Goal: Information Seeking & Learning: Learn about a topic

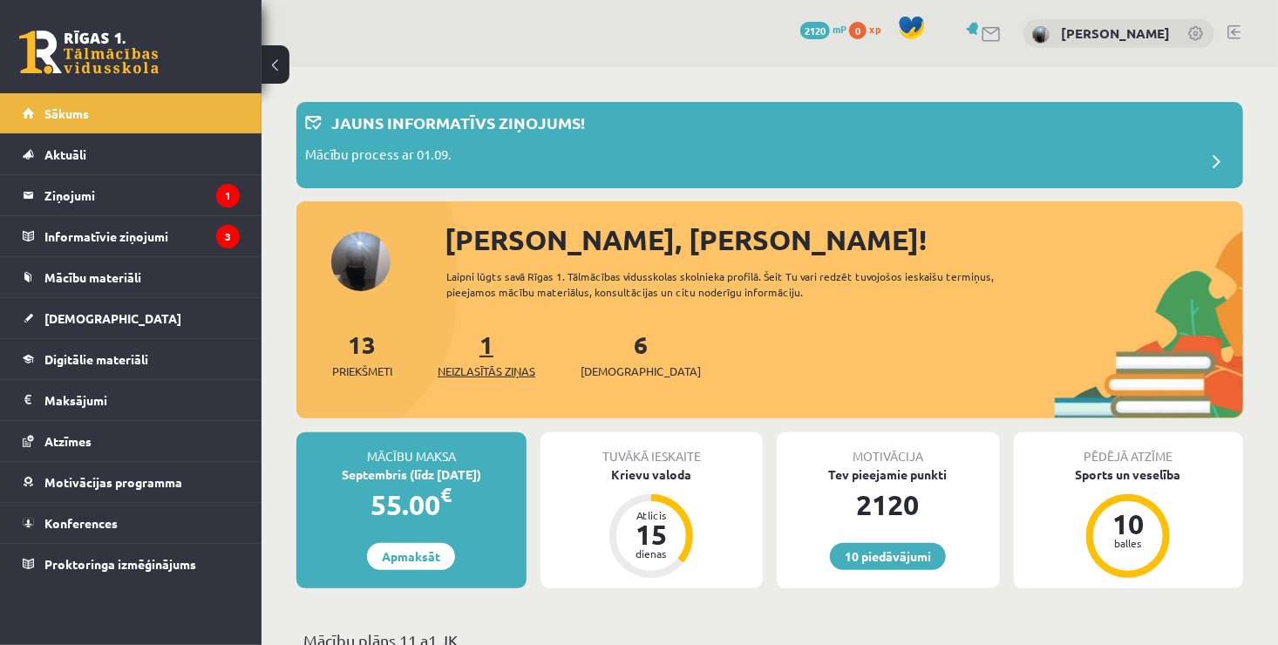
click at [504, 372] on span "Neizlasītās ziņas" at bounding box center [487, 371] width 98 height 17
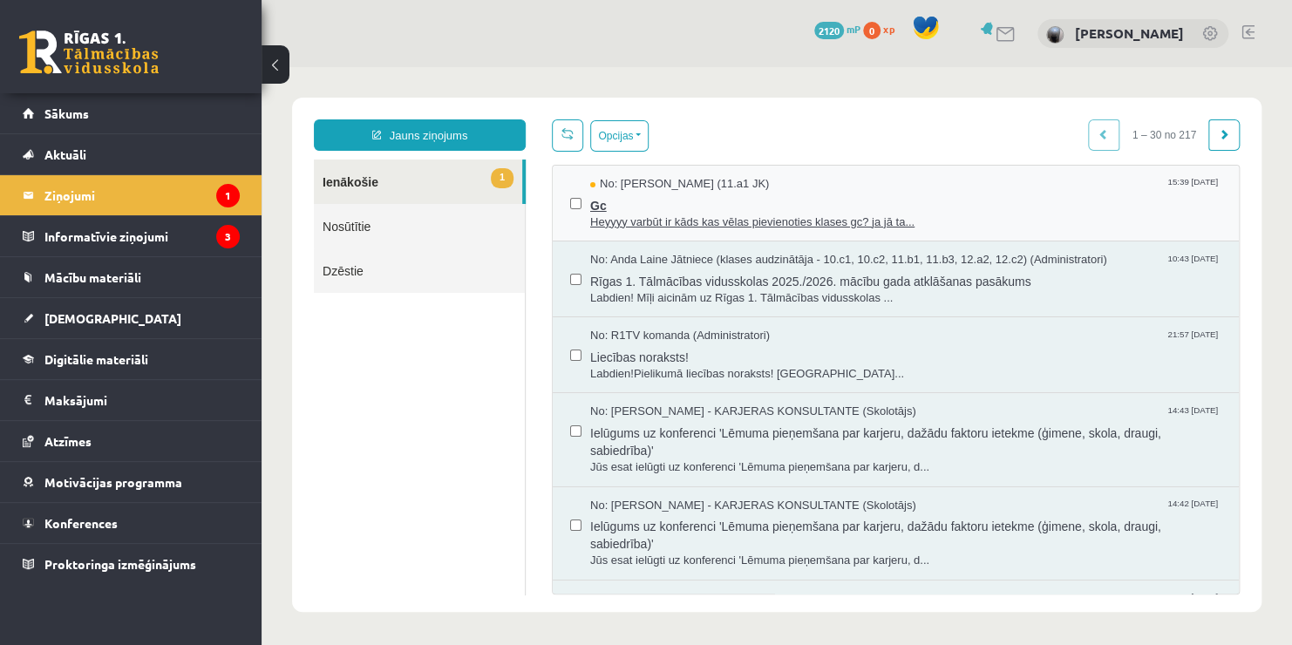
click at [736, 196] on span "Gc" at bounding box center [905, 204] width 631 height 22
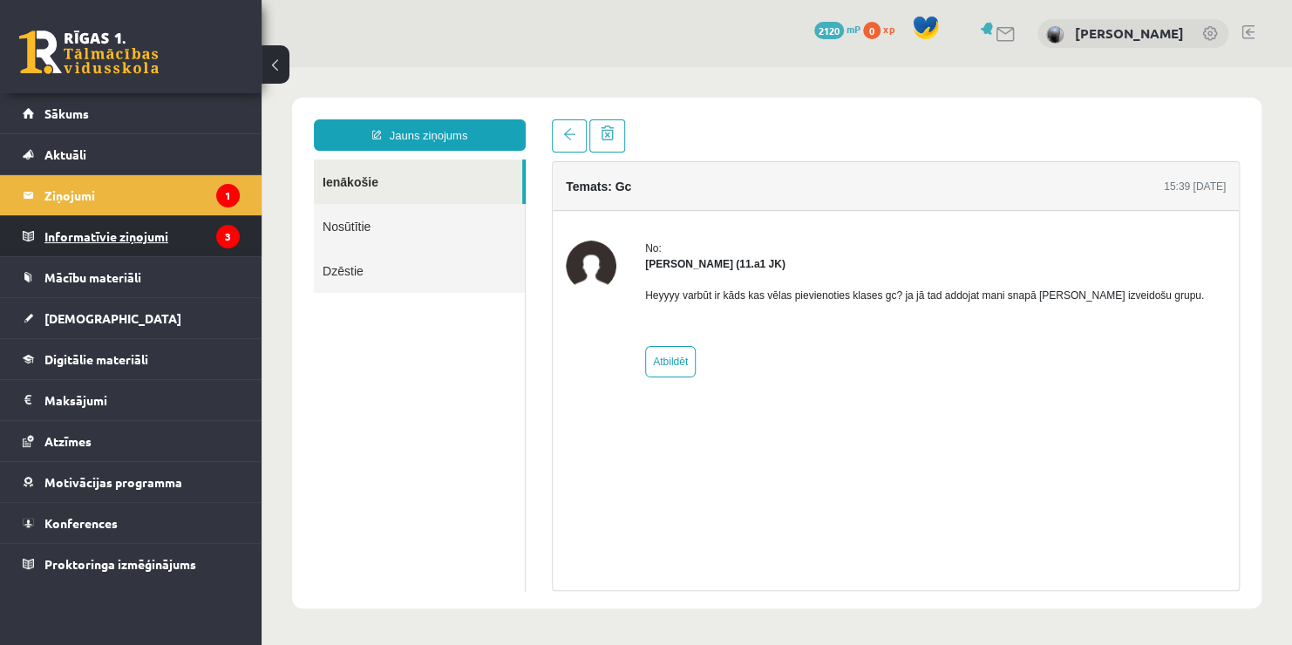
click at [203, 232] on legend "Informatīvie ziņojumi 3" at bounding box center [141, 236] width 195 height 40
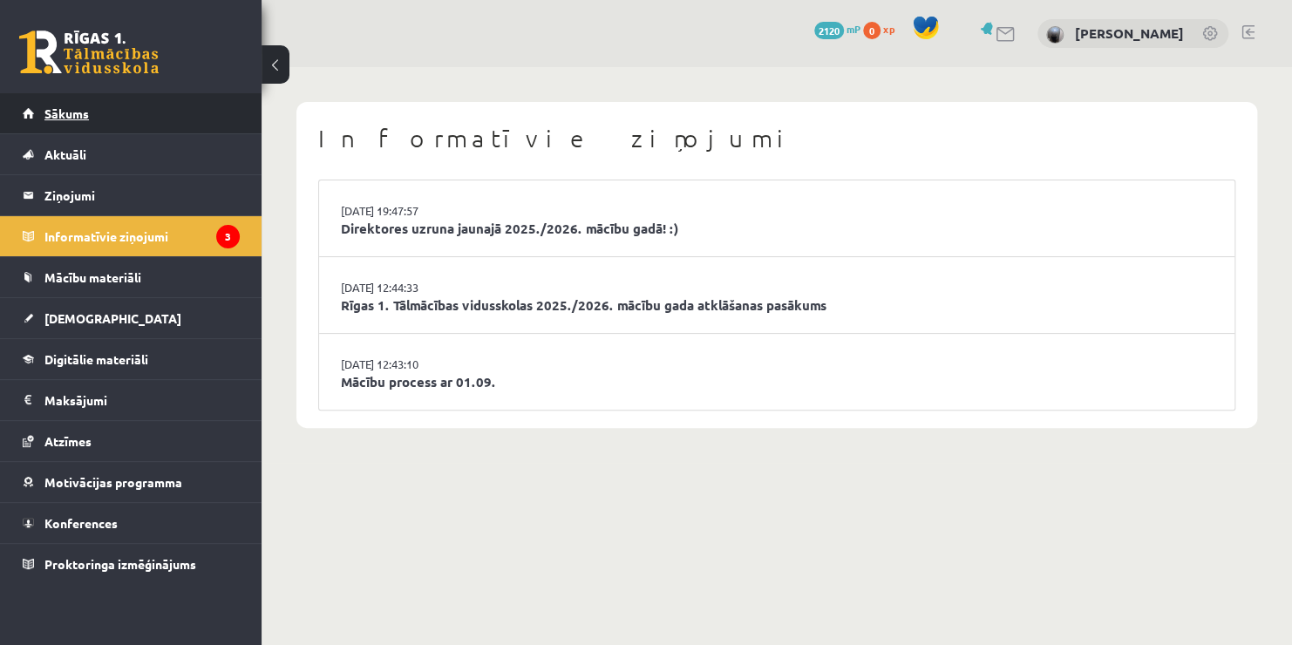
click at [187, 104] on link "Sākums" at bounding box center [131, 113] width 217 height 40
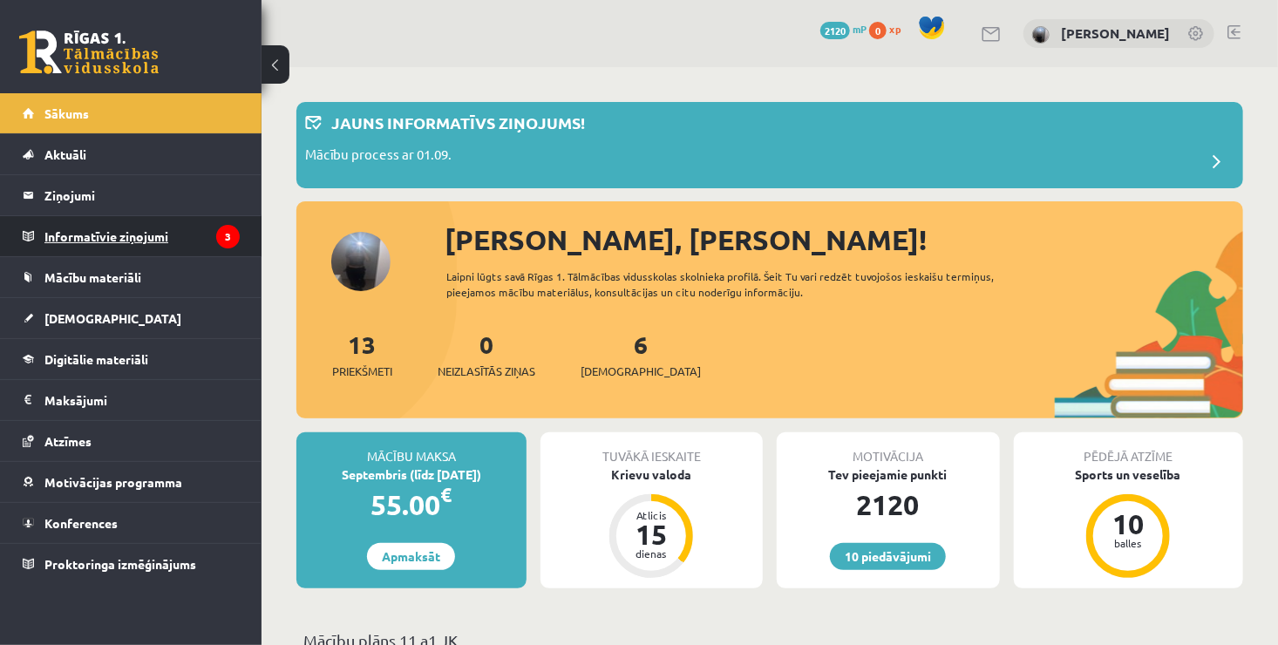
click at [202, 225] on legend "Informatīvie ziņojumi 3" at bounding box center [141, 236] width 195 height 40
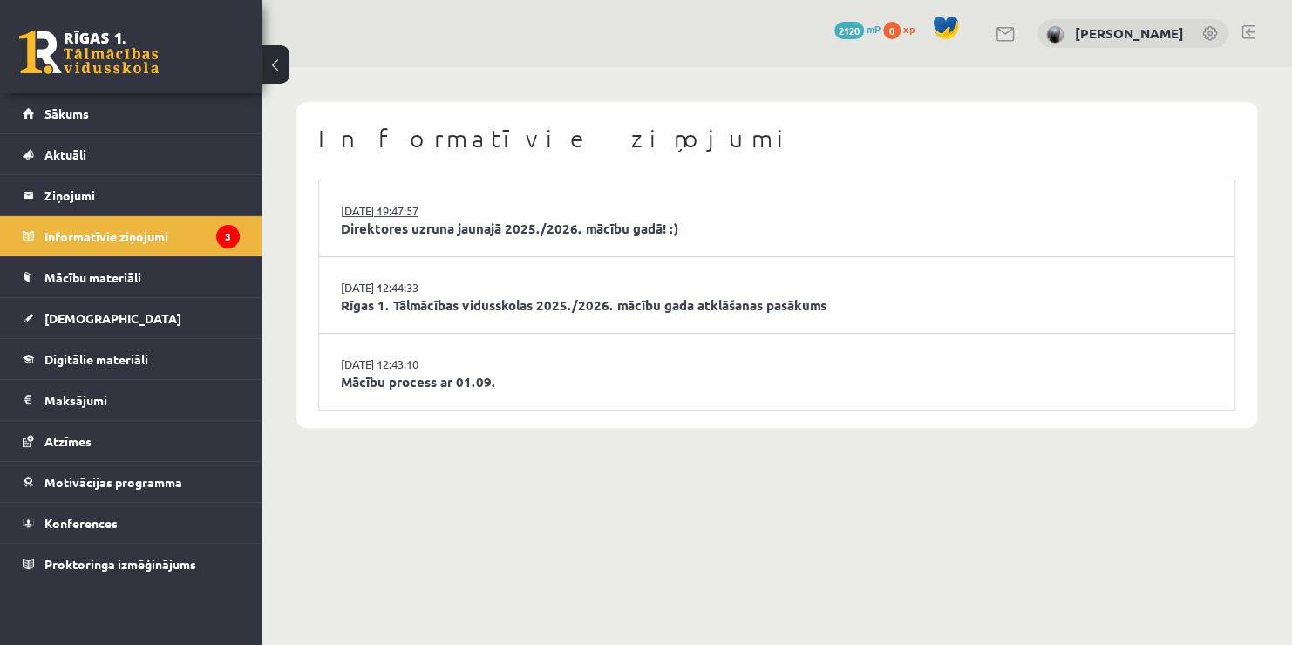
click at [429, 211] on link "29.08.2025 19:47:57" at bounding box center [406, 210] width 131 height 17
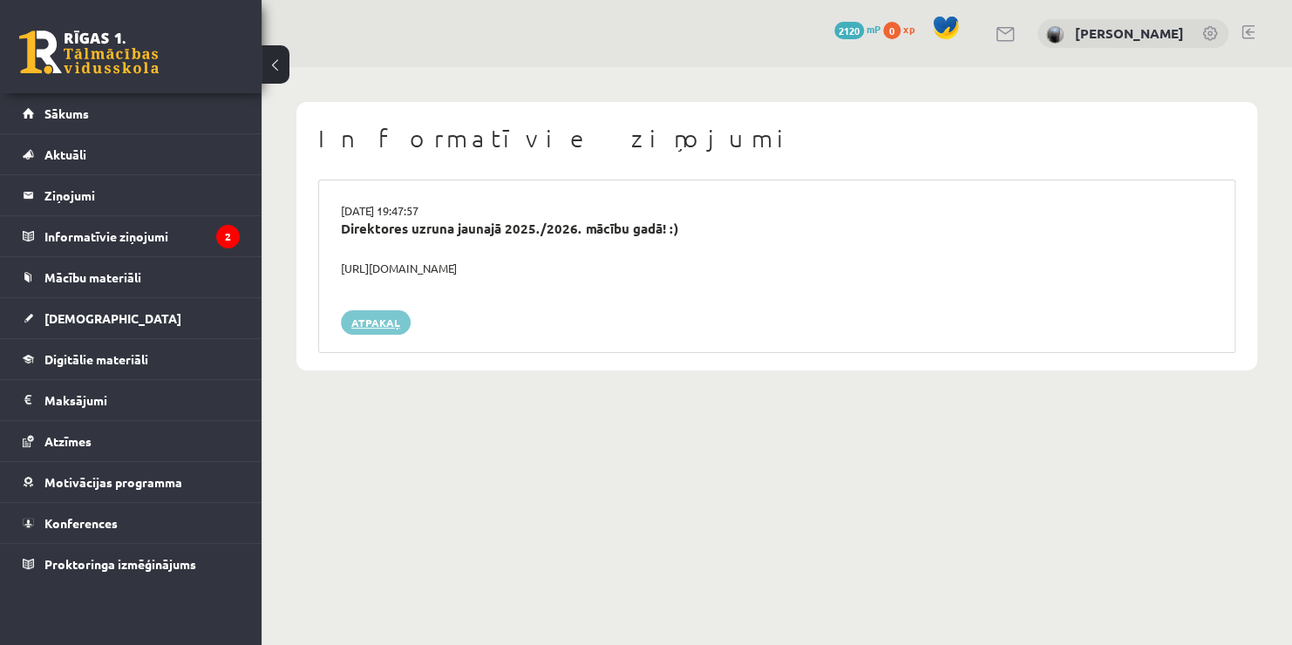
click at [375, 324] on link "Atpakaļ" at bounding box center [376, 322] width 70 height 24
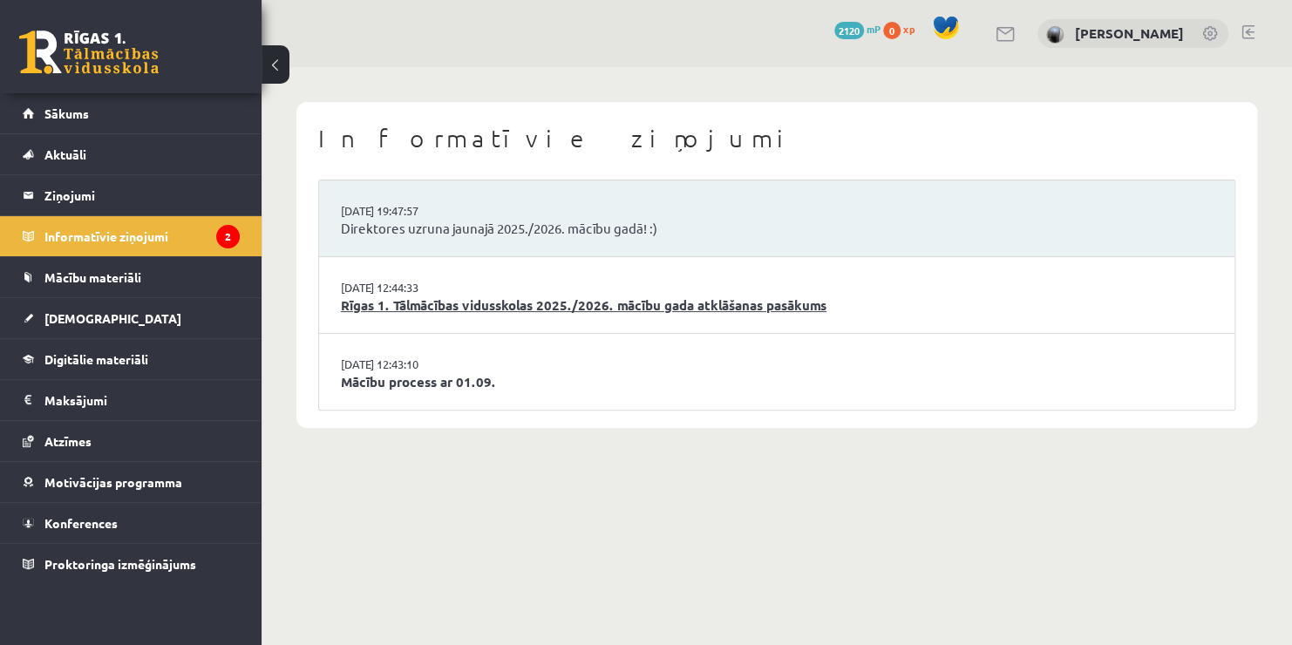
click at [483, 305] on link "Rīgas 1. Tālmācības vidusskolas 2025./2026. mācību gada atklāšanas pasākums" at bounding box center [777, 306] width 872 height 20
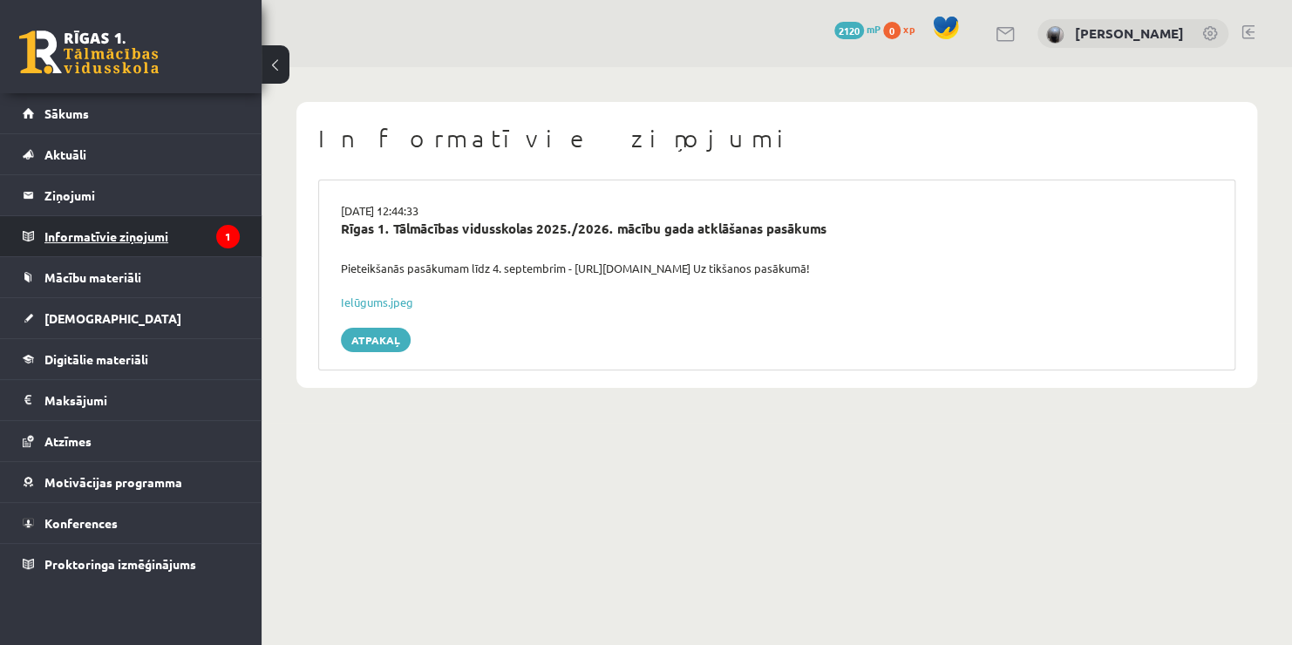
click at [217, 239] on icon "1" at bounding box center [228, 237] width 24 height 24
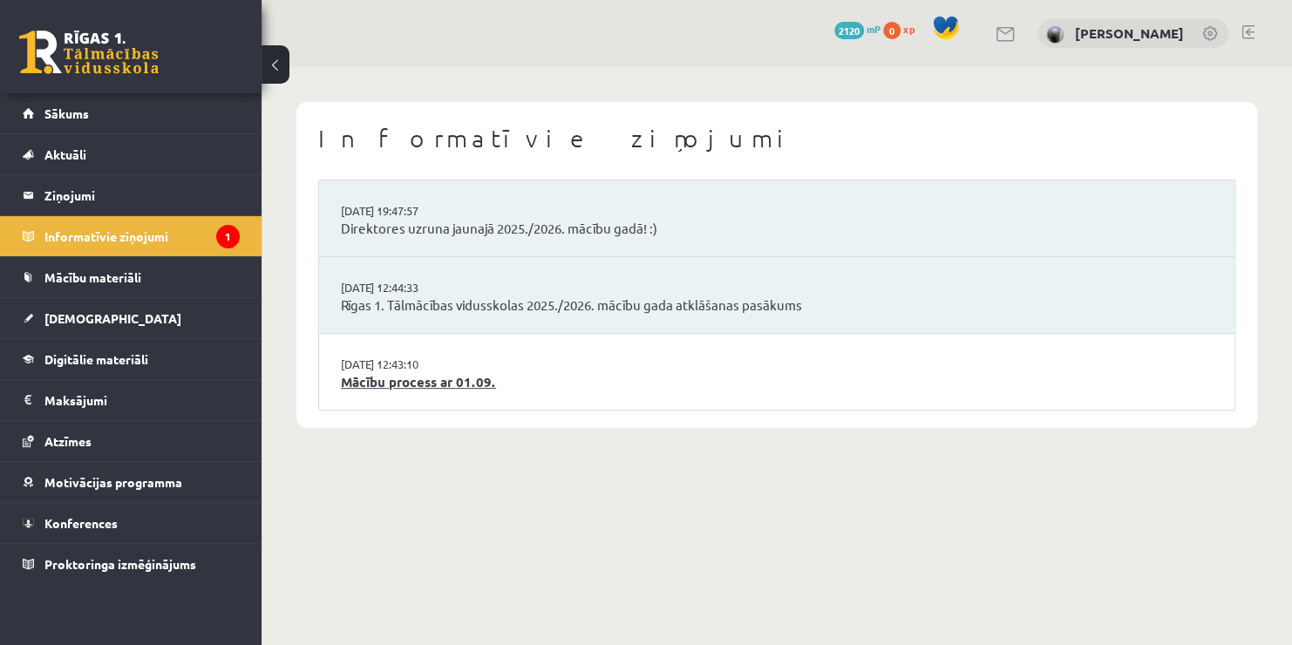
click at [450, 383] on link "Mācību process ar 01.09." at bounding box center [777, 382] width 872 height 20
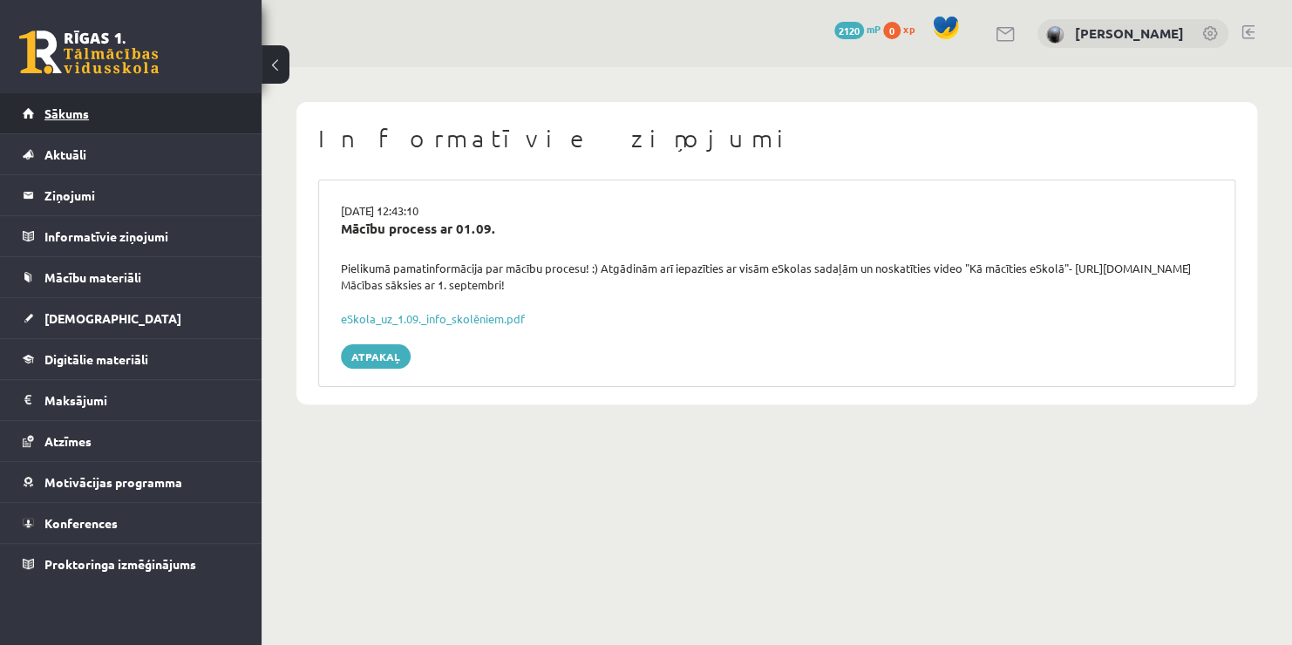
click at [138, 105] on link "Sākums" at bounding box center [131, 113] width 217 height 40
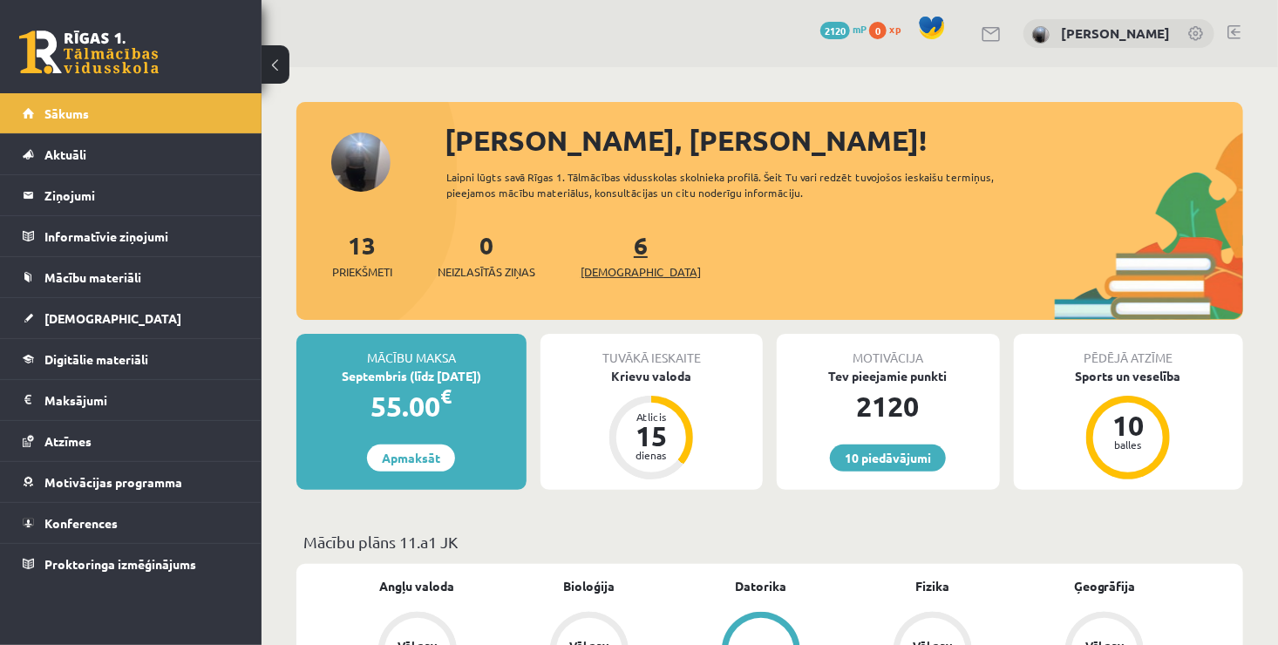
click at [613, 265] on span "[DEMOGRAPHIC_DATA]" at bounding box center [641, 271] width 120 height 17
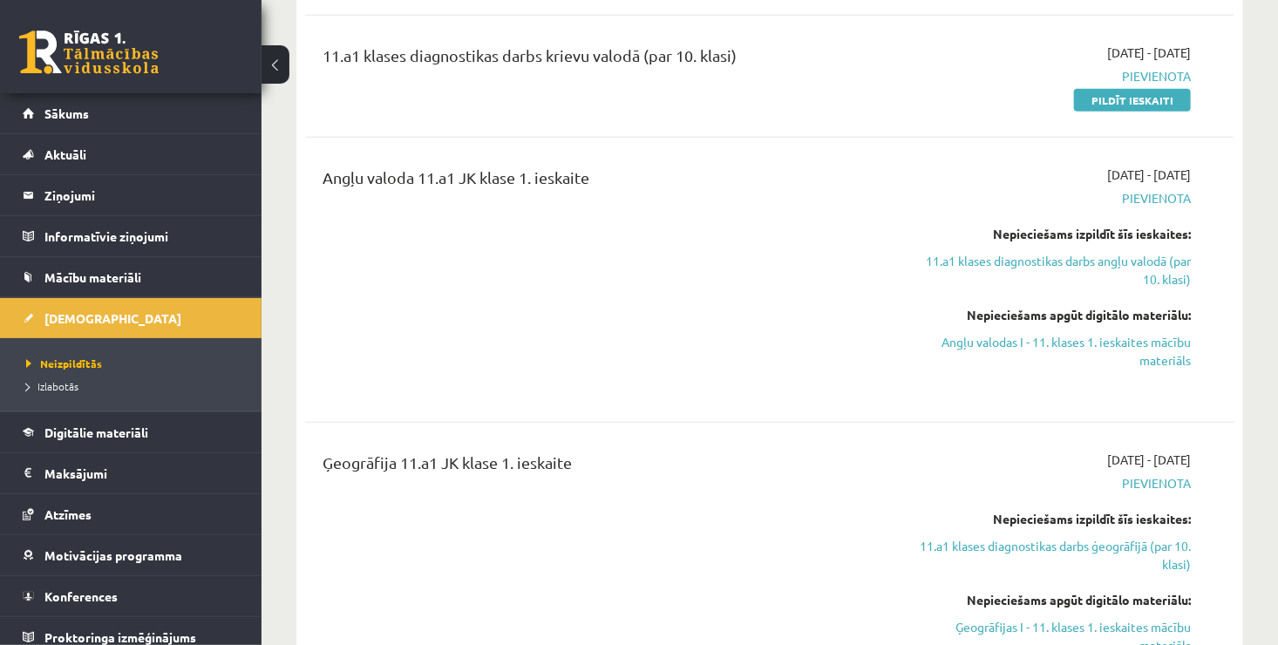
scroll to position [432, 0]
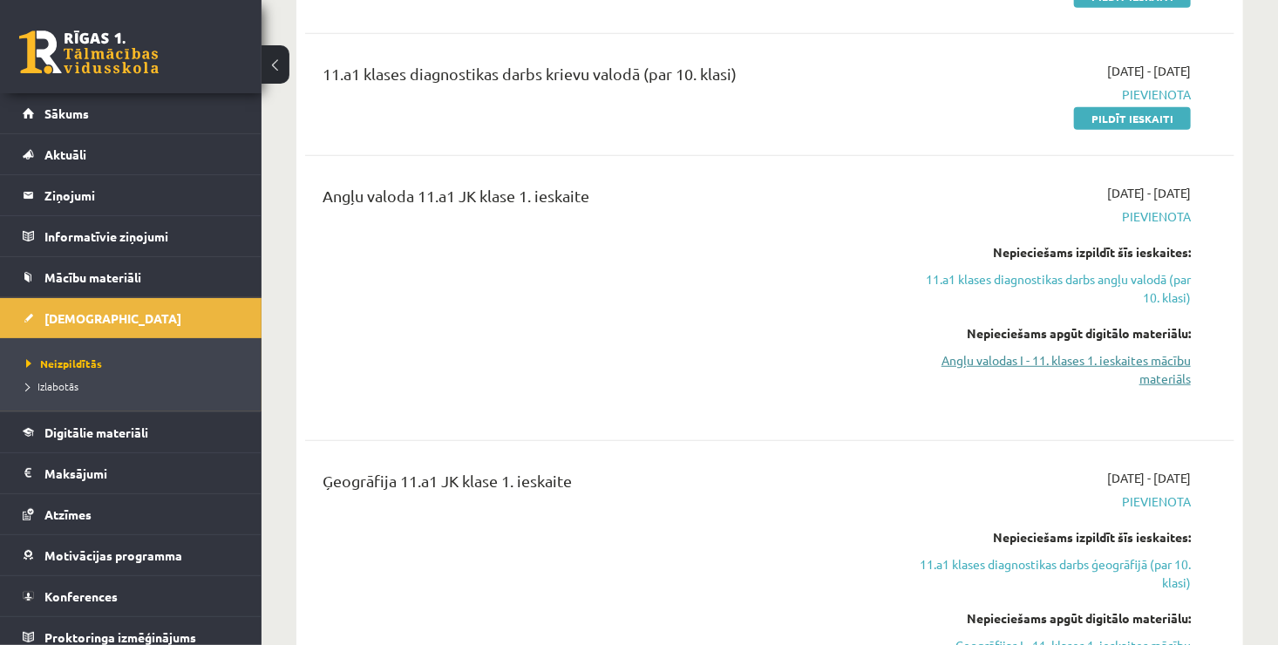
click at [1081, 359] on link "Angļu valodas I - 11. klases 1. ieskaites mācību materiāls" at bounding box center [1055, 369] width 272 height 37
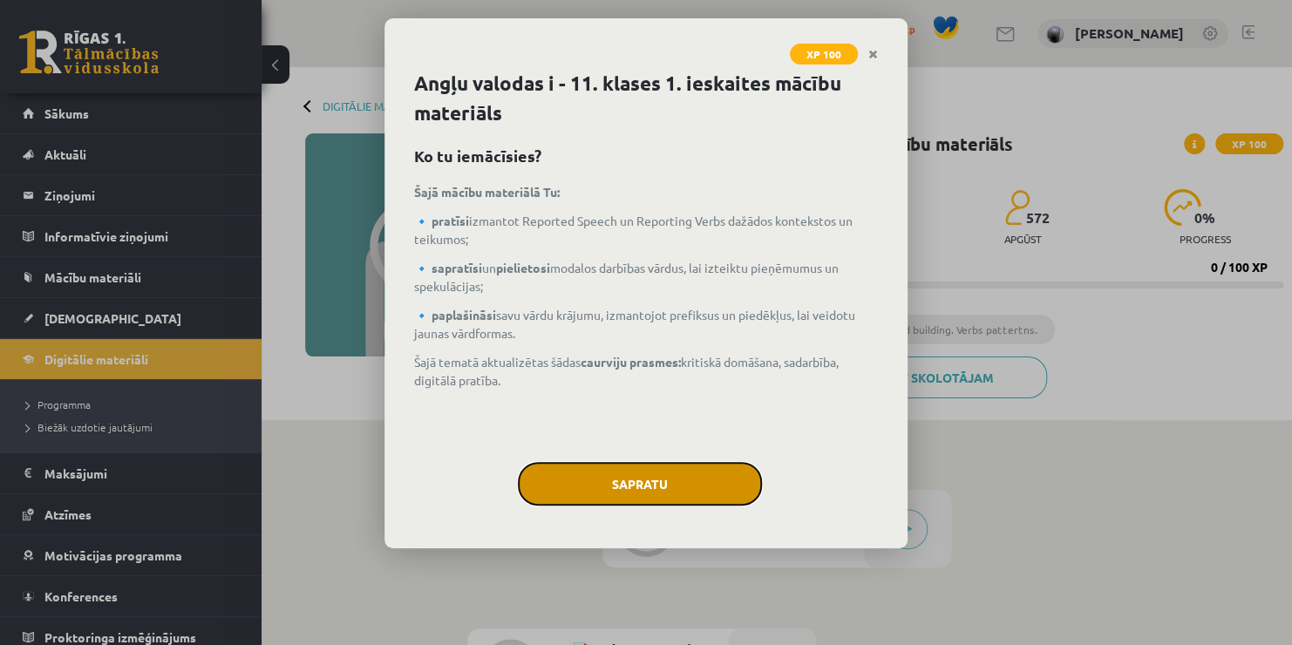
click at [657, 471] on button "Sapratu" at bounding box center [640, 484] width 244 height 44
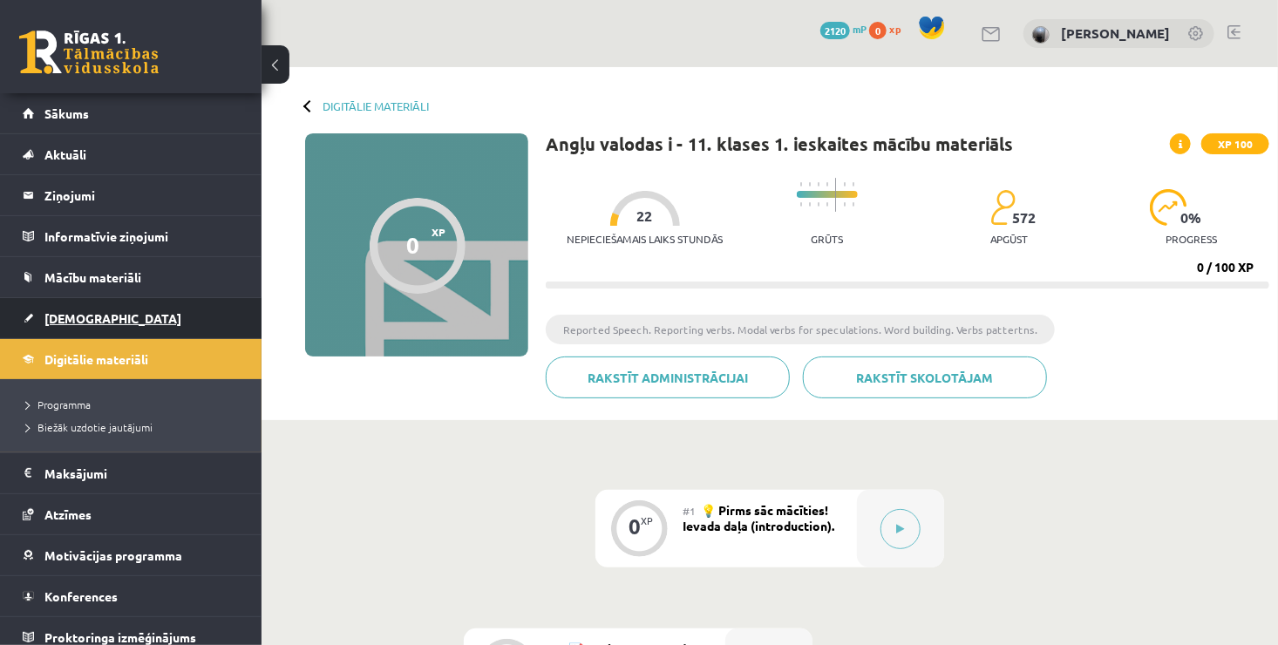
click at [122, 310] on link "[DEMOGRAPHIC_DATA]" at bounding box center [131, 318] width 217 height 40
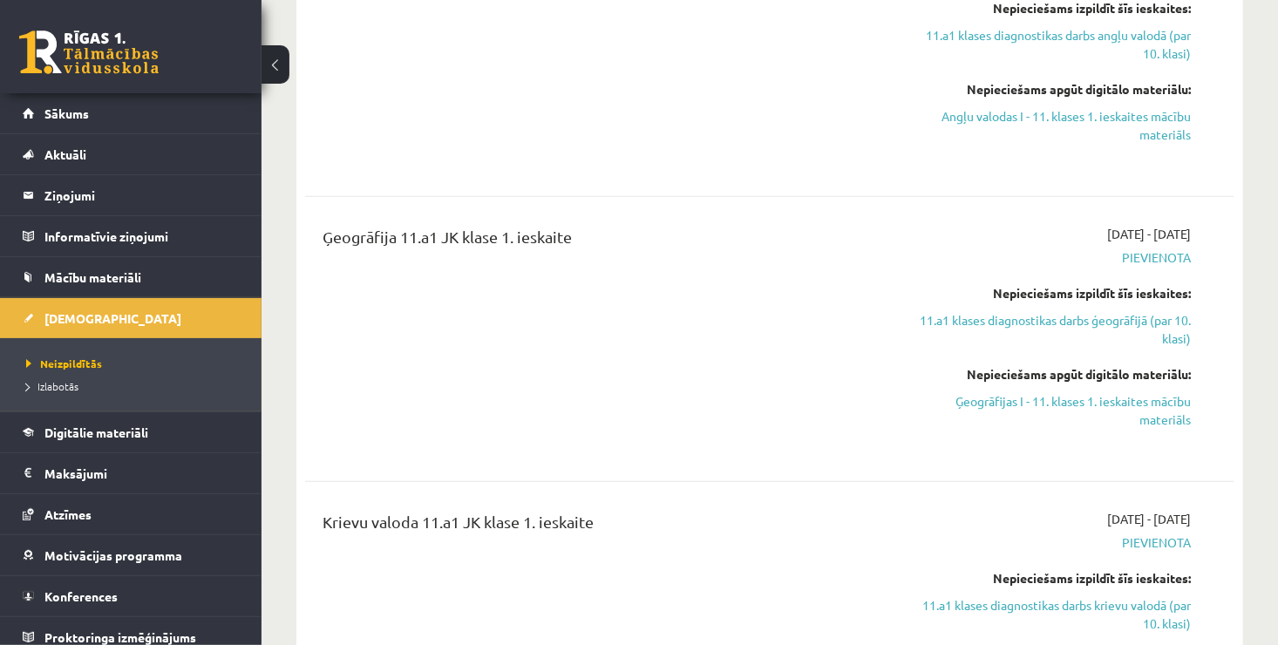
scroll to position [733, 0]
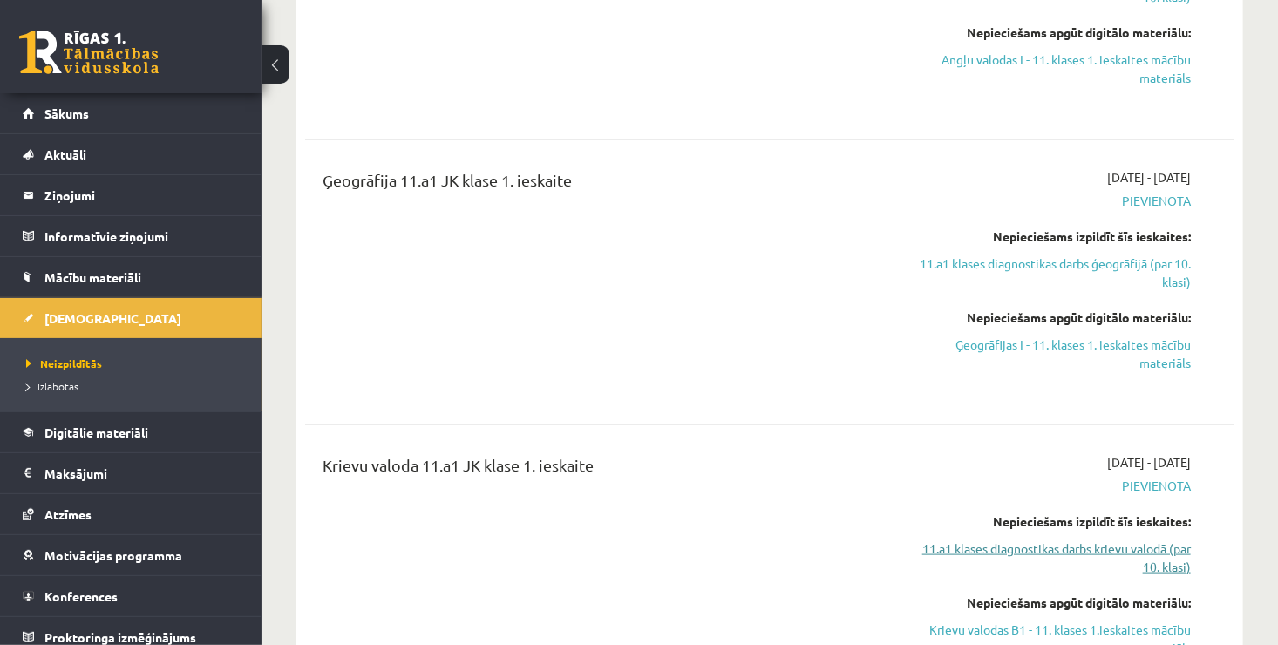
click at [1029, 544] on link "11.a1 klases diagnostikas darbs krievu valodā (par 10. klasi)" at bounding box center [1055, 558] width 272 height 37
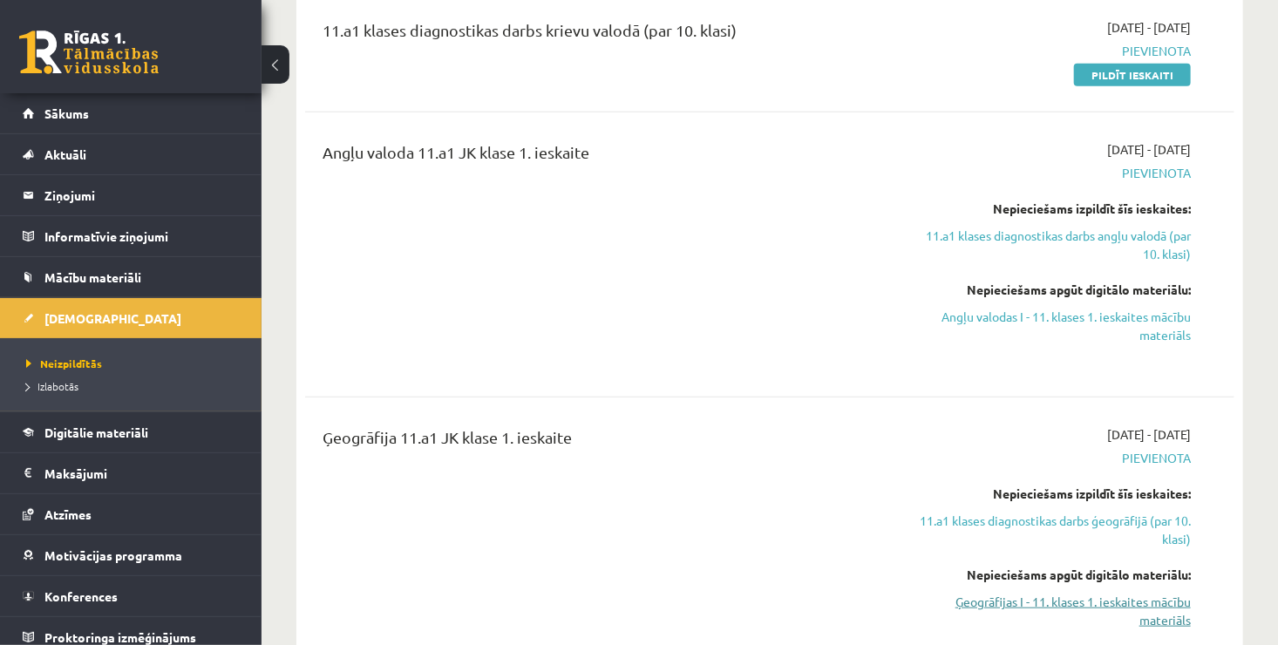
click at [1026, 607] on link "Ģeogrāfijas I - 11. klases 1. ieskaites mācību materiāls" at bounding box center [1055, 611] width 272 height 37
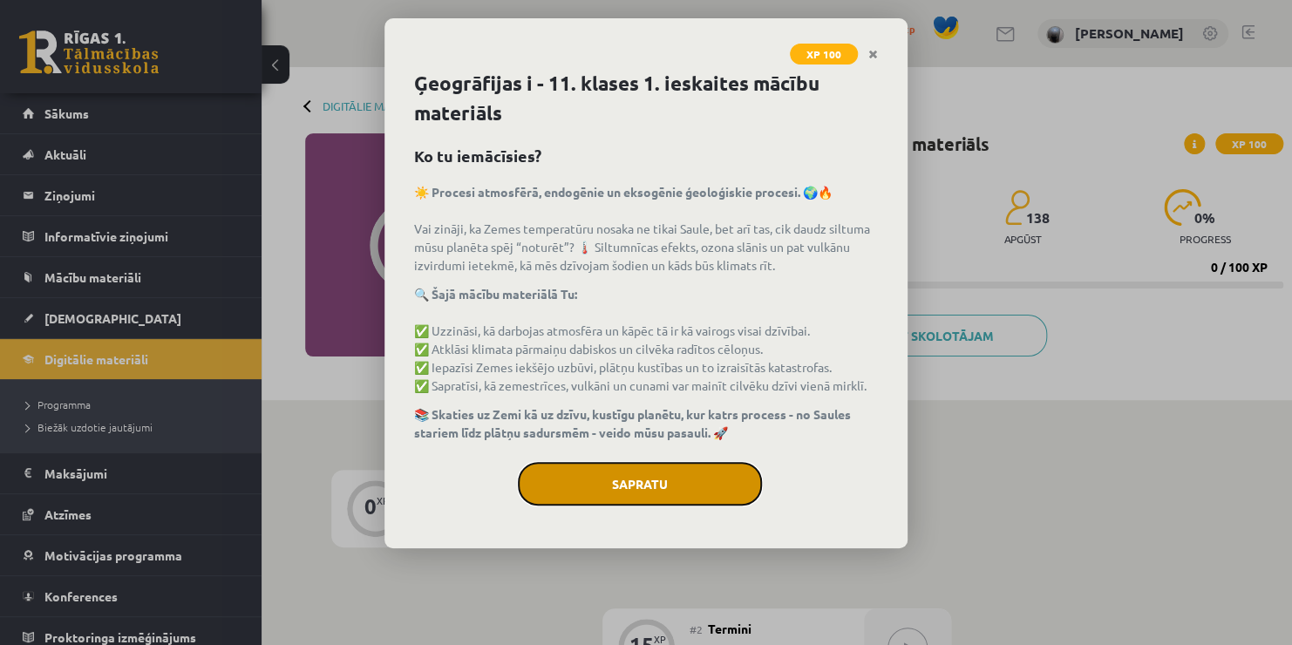
click at [655, 484] on button "Sapratu" at bounding box center [640, 484] width 244 height 44
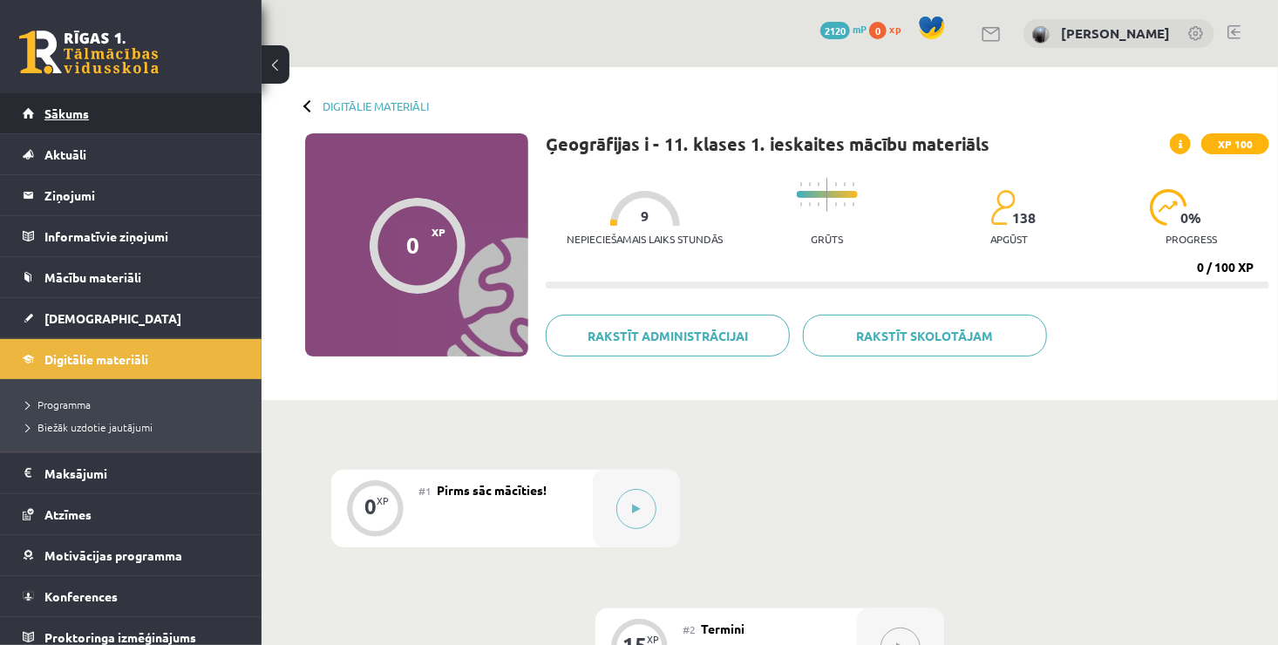
click at [174, 114] on link "Sākums" at bounding box center [131, 113] width 217 height 40
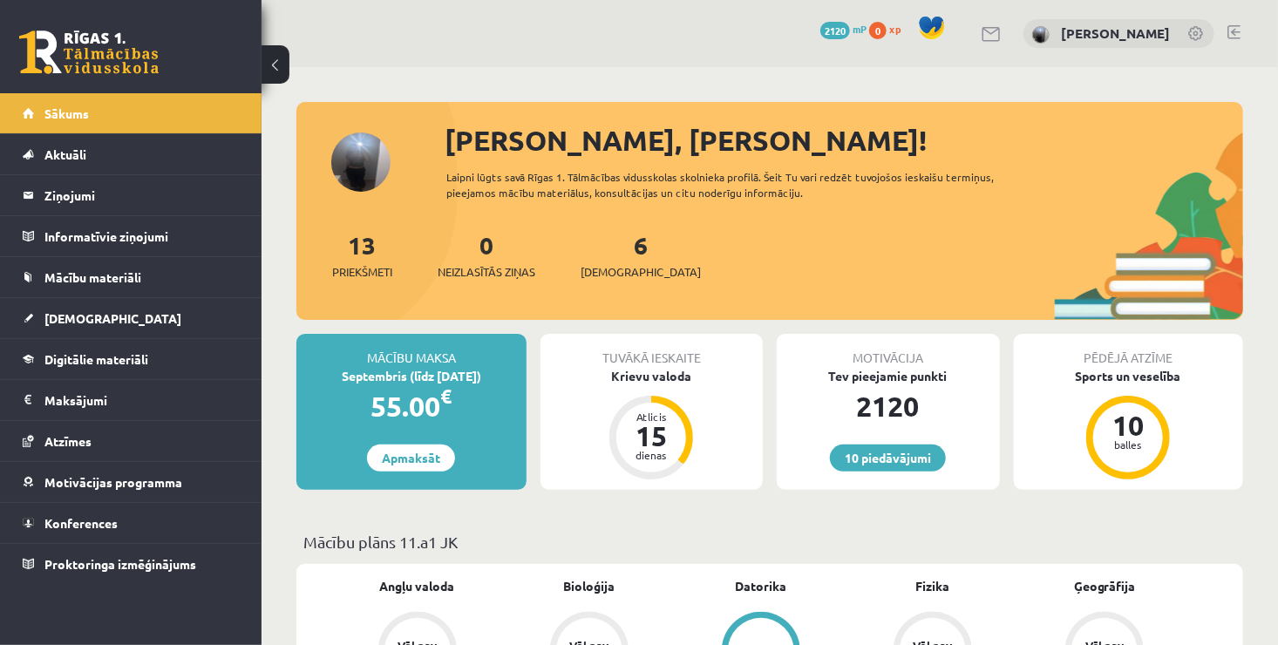
click at [276, 60] on button at bounding box center [276, 64] width 28 height 38
